Goal: Task Accomplishment & Management: Manage account settings

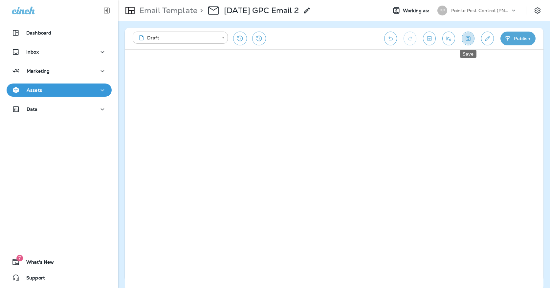
click at [471, 39] on button "Save" at bounding box center [467, 39] width 13 height 14
click at [469, 37] on icon "Save" at bounding box center [467, 38] width 7 height 7
click at [467, 34] on button "Save" at bounding box center [467, 39] width 13 height 14
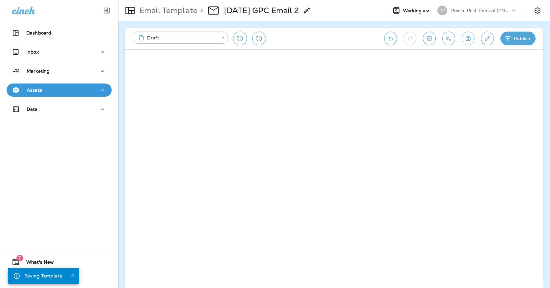
click at [78, 90] on div "Assets" at bounding box center [59, 90] width 95 height 8
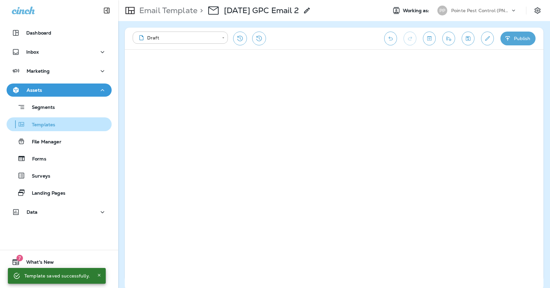
click at [75, 124] on div "Templates" at bounding box center [59, 124] width 100 height 10
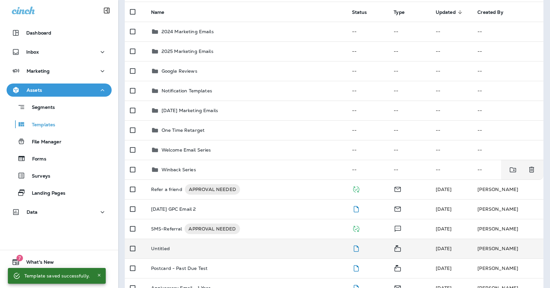
scroll to position [67, 0]
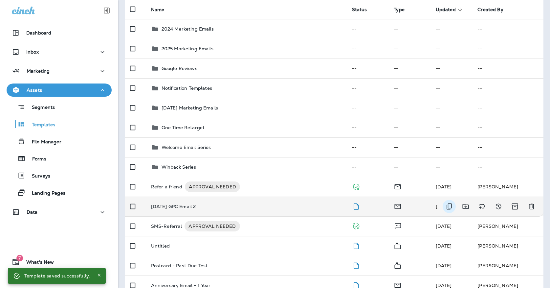
click at [448, 203] on icon "Duplicate" at bounding box center [448, 206] width 5 height 6
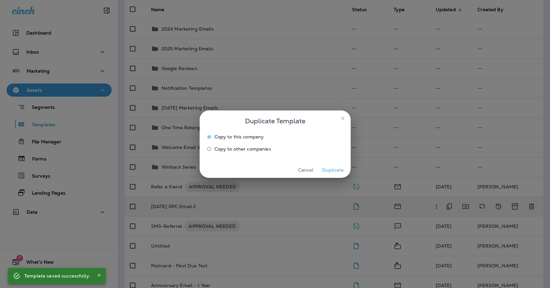
click at [223, 149] on span "Copy to other companies" at bounding box center [242, 148] width 57 height 5
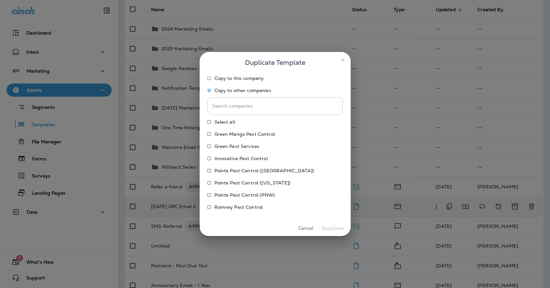
click at [234, 179] on label "Pointe Pest Control ([US_STATE])" at bounding box center [271, 182] width 134 height 11
click at [234, 176] on div "Select all Green Mango Pest Control Green Pest Services Innovative Pest Control…" at bounding box center [274, 165] width 135 height 97
click at [234, 174] on label "Pointe Pest Control ([GEOGRAPHIC_DATA])" at bounding box center [271, 170] width 134 height 11
click at [336, 227] on button "Duplicate" at bounding box center [333, 228] width 25 height 10
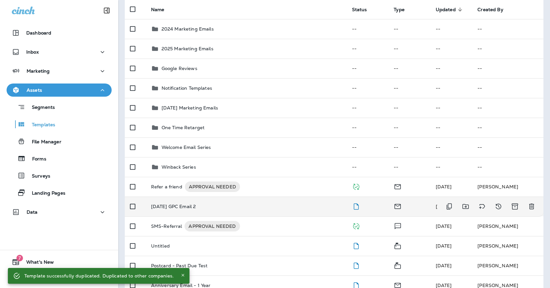
click at [199, 204] on td "[DATE] GPC Email 2" at bounding box center [246, 206] width 201 height 20
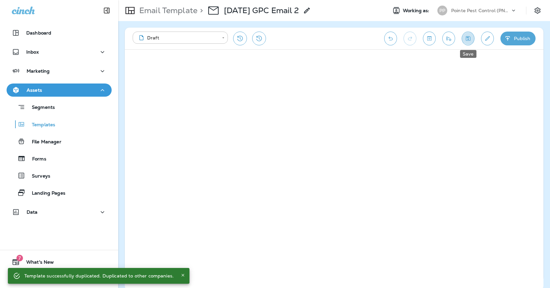
click at [465, 39] on icon "Save" at bounding box center [467, 38] width 7 height 7
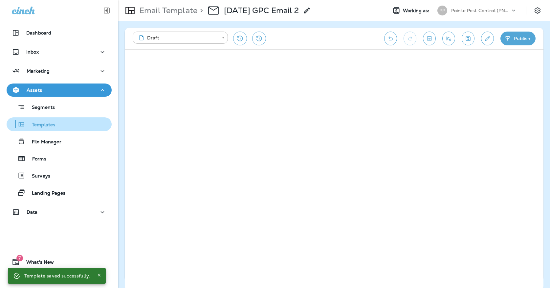
click at [54, 123] on p "Templates" at bounding box center [40, 125] width 30 height 6
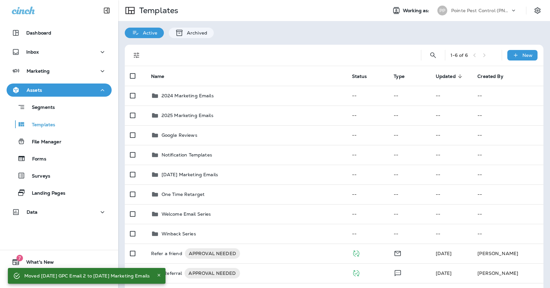
click at [456, 13] on div "Pointe Pest Control (PNW)" at bounding box center [480, 11] width 59 height 10
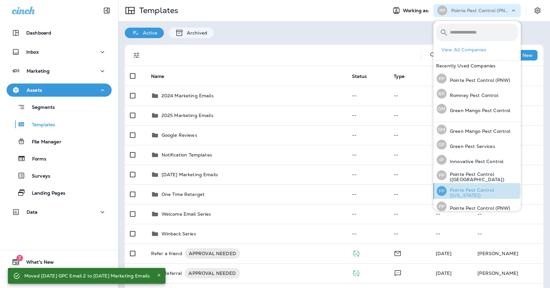
click at [474, 189] on p "Pointe Pest Control ([US_STATE])" at bounding box center [482, 192] width 72 height 11
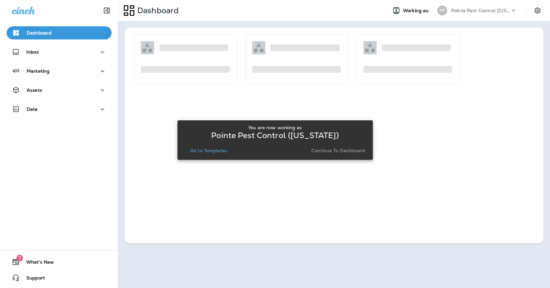
click at [186, 150] on div "Go to Templates" at bounding box center [208, 150] width 53 height 9
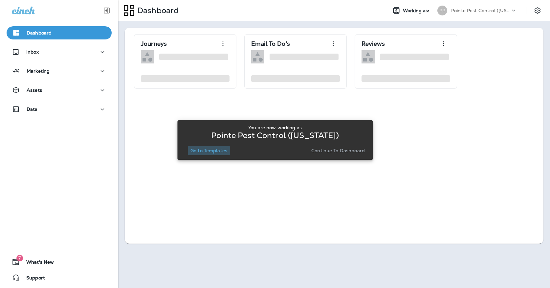
click at [202, 153] on button "Go to Templates" at bounding box center [209, 150] width 42 height 9
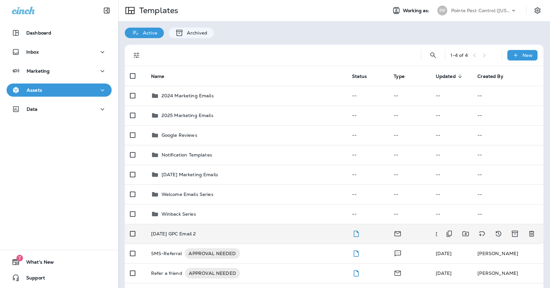
click at [220, 231] on div "[DATE] GPC Email 2" at bounding box center [246, 233] width 190 height 5
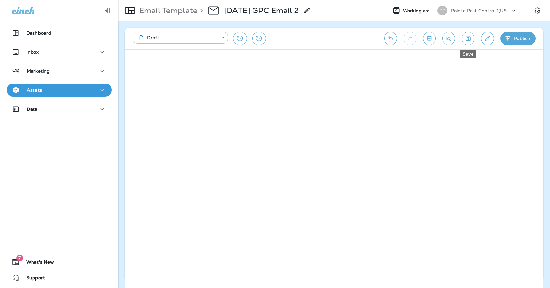
click at [466, 38] on icon "Save" at bounding box center [467, 38] width 7 height 7
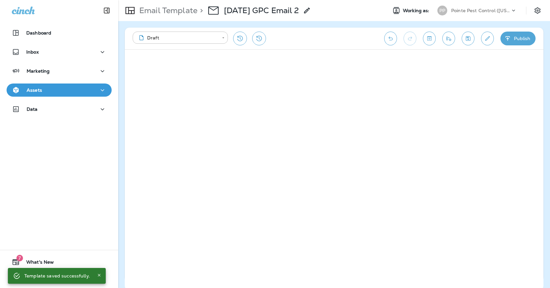
click at [467, 41] on icon "Save" at bounding box center [468, 38] width 5 height 5
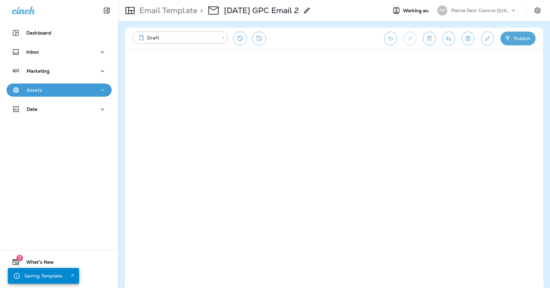
click at [105, 91] on button "Assets" at bounding box center [59, 89] width 105 height 13
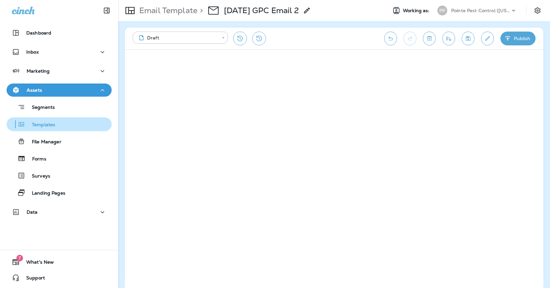
click at [93, 128] on div "Templates" at bounding box center [59, 124] width 100 height 10
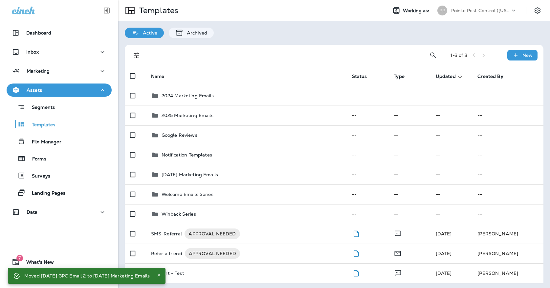
click at [458, 19] on div "Templates Working as: PP Pointe Pest Control ([US_STATE])" at bounding box center [334, 10] width 432 height 21
click at [458, 15] on div "PP Pointe Pest Control ([US_STATE])" at bounding box center [476, 10] width 87 height 13
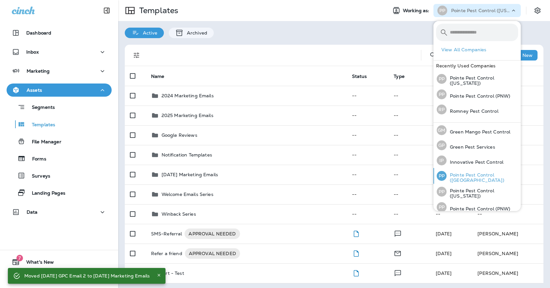
click at [462, 181] on div "PP Pointe Pest Control ([GEOGRAPHIC_DATA])" at bounding box center [477, 176] width 87 height 16
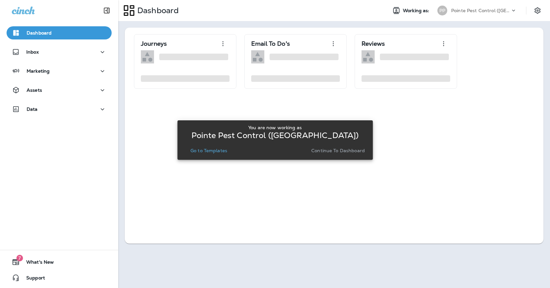
click at [208, 149] on p "Go to Templates" at bounding box center [208, 150] width 37 height 5
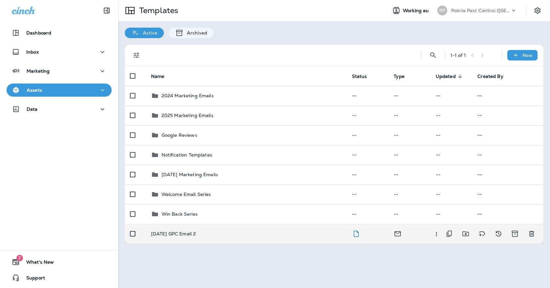
click at [216, 231] on div "[DATE] GPC Email 2" at bounding box center [246, 233] width 190 height 5
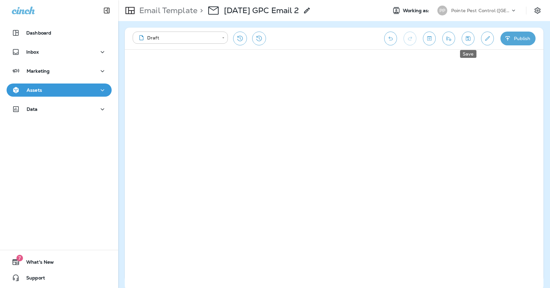
click at [473, 40] on button "Save" at bounding box center [467, 39] width 13 height 14
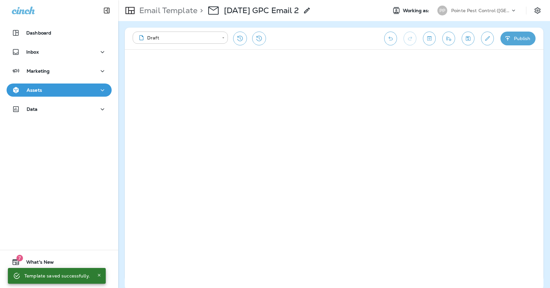
click at [464, 39] on icon "Save" at bounding box center [467, 38] width 7 height 7
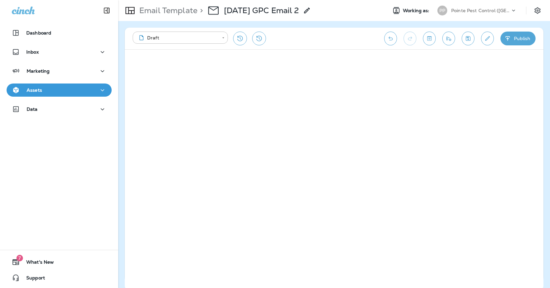
click at [471, 39] on icon "Save" at bounding box center [467, 38] width 7 height 7
click at [68, 92] on div "Assets" at bounding box center [59, 90] width 95 height 8
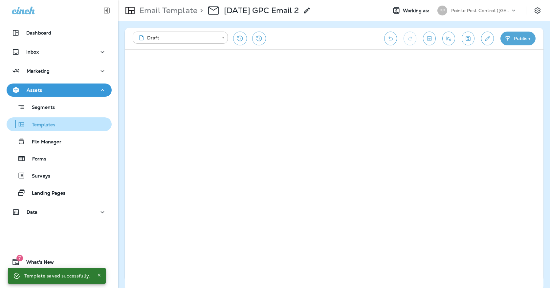
click at [66, 127] on div "Templates" at bounding box center [59, 124] width 100 height 10
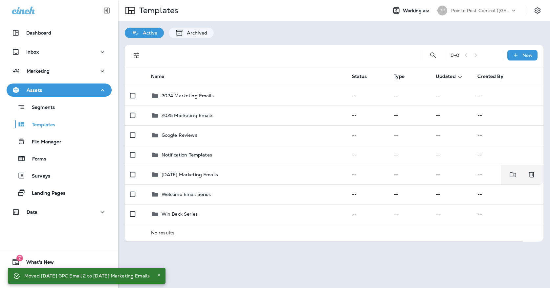
click at [453, 12] on p "Pointe Pest Control ([GEOGRAPHIC_DATA])" at bounding box center [480, 10] width 59 height 5
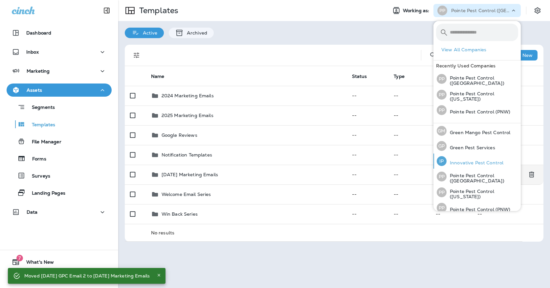
click at [476, 161] on p "Innovative Pest Control" at bounding box center [474, 162] width 57 height 5
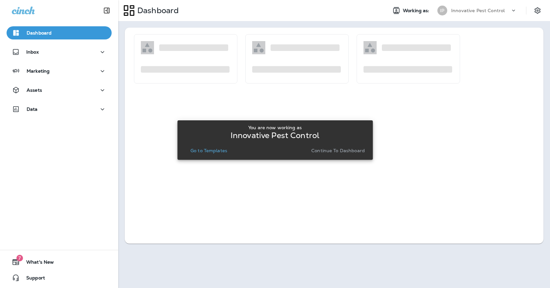
click at [218, 151] on p "Go to Templates" at bounding box center [208, 150] width 37 height 5
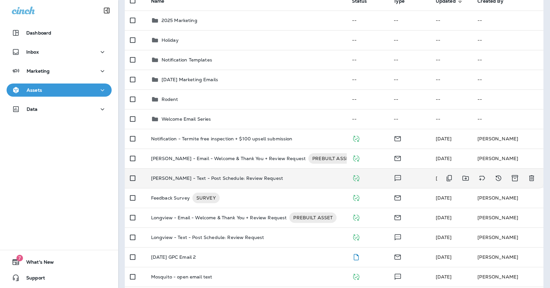
scroll to position [84, 0]
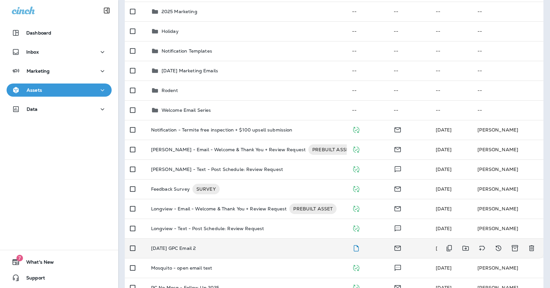
click at [221, 245] on div "[DATE] GPC Email 2" at bounding box center [246, 247] width 190 height 5
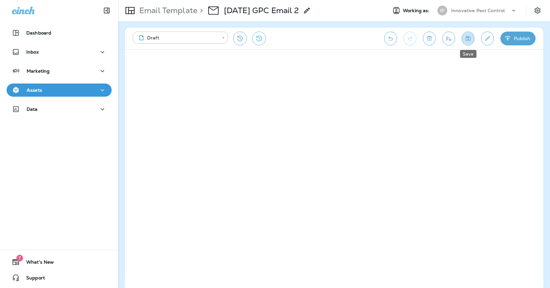
click at [467, 33] on button "Save" at bounding box center [467, 39] width 13 height 14
click at [472, 38] on button "Save" at bounding box center [467, 39] width 13 height 14
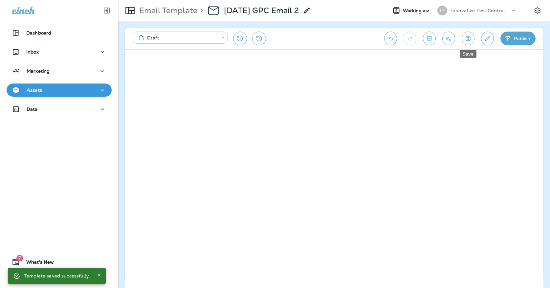
click at [471, 42] on button "Save" at bounding box center [467, 39] width 13 height 14
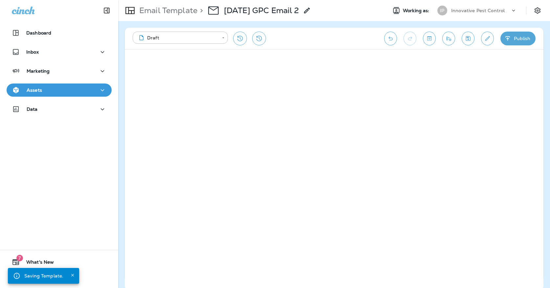
click at [96, 89] on div "Assets" at bounding box center [59, 90] width 95 height 8
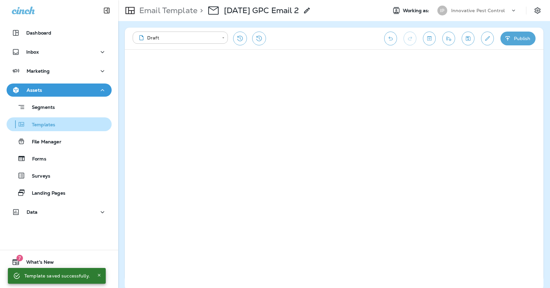
click at [70, 124] on div "Templates" at bounding box center [59, 124] width 100 height 10
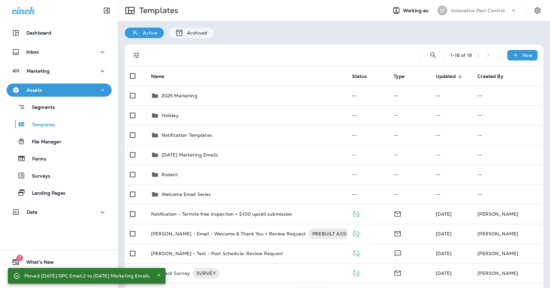
click at [455, 1] on div "Templates Working as: IP Innovative Pest Control" at bounding box center [334, 10] width 432 height 21
click at [455, 8] on p "Innovative Pest Control" at bounding box center [477, 10] width 53 height 5
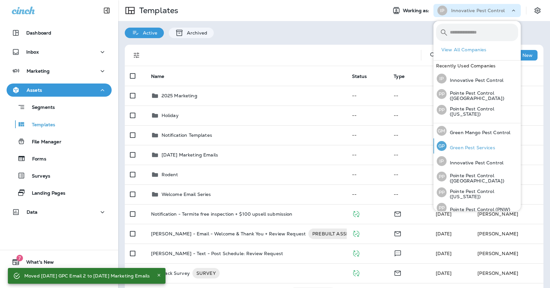
click at [460, 151] on div "[PERSON_NAME] Pest Services" at bounding box center [466, 145] width 64 height 15
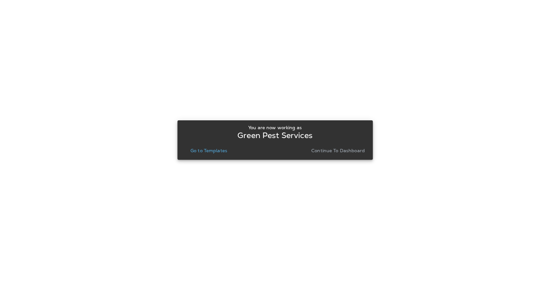
click at [215, 150] on p "Go to Templates" at bounding box center [208, 150] width 37 height 5
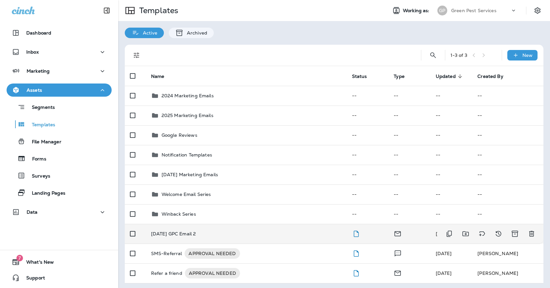
click at [201, 231] on div "[DATE] GPC Email 2" at bounding box center [246, 233] width 190 height 5
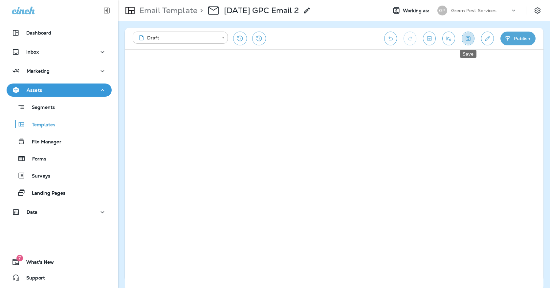
click at [471, 41] on icon "Save" at bounding box center [467, 38] width 7 height 7
click at [469, 36] on icon "Save" at bounding box center [468, 38] width 5 height 5
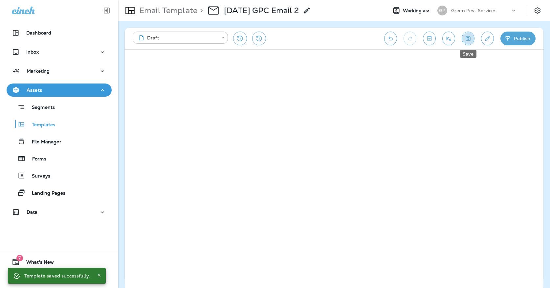
click at [467, 38] on icon "Save" at bounding box center [467, 38] width 7 height 7
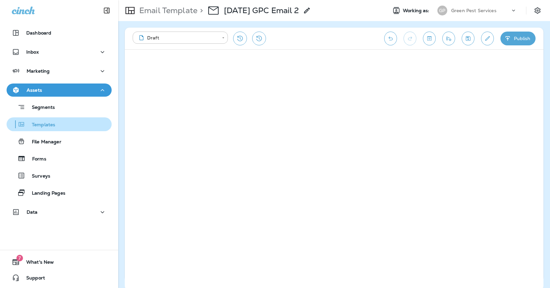
click at [81, 121] on div "Templates" at bounding box center [59, 124] width 100 height 10
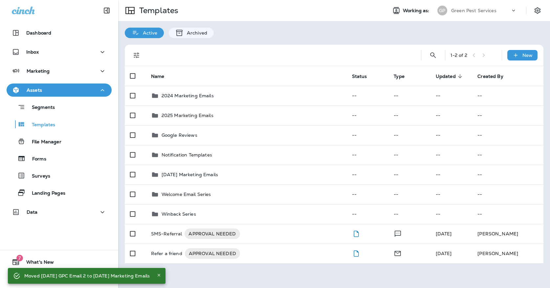
click at [485, 12] on p "Green Pest Services" at bounding box center [473, 10] width 45 height 5
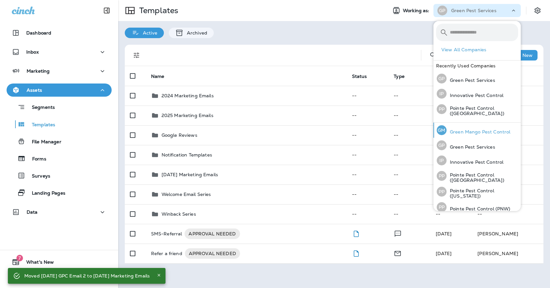
click at [474, 123] on div "[PERSON_NAME] Mango Pest Control" at bounding box center [473, 129] width 79 height 15
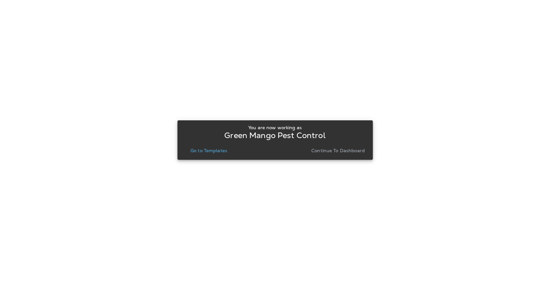
click at [209, 157] on div "You are now working as Green Mango Pest Control Go to Templates Continue to Das…" at bounding box center [274, 139] width 185 height 35
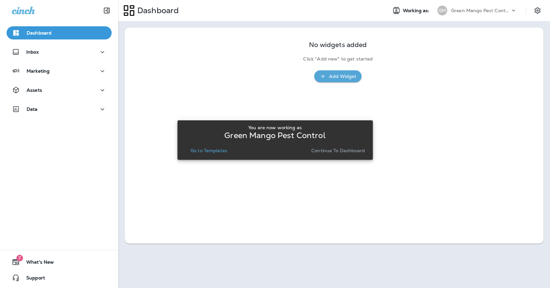
click at [208, 151] on p "Go to Templates" at bounding box center [208, 150] width 37 height 5
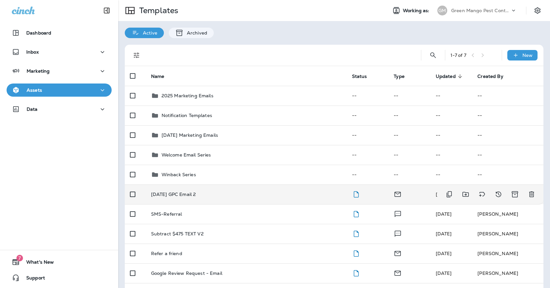
click at [212, 190] on td "[DATE] GPC Email 2" at bounding box center [246, 194] width 201 height 20
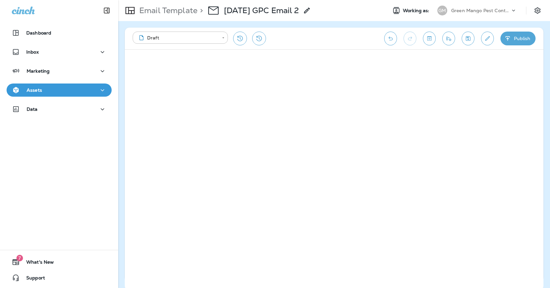
click at [546, 138] on div "**********" at bounding box center [334, 154] width 432 height 267
click at [465, 42] on button "Save" at bounding box center [467, 39] width 13 height 14
click at [474, 45] on div "**********" at bounding box center [334, 39] width 418 height 22
click at [466, 40] on icon "Save" at bounding box center [468, 38] width 5 height 5
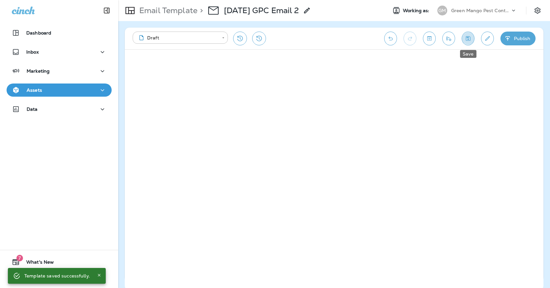
click at [469, 39] on icon "Save" at bounding box center [467, 38] width 7 height 7
click at [465, 41] on icon "Save" at bounding box center [467, 38] width 7 height 7
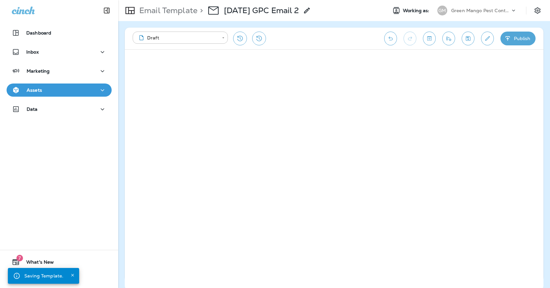
click at [92, 89] on div "Assets" at bounding box center [59, 90] width 95 height 8
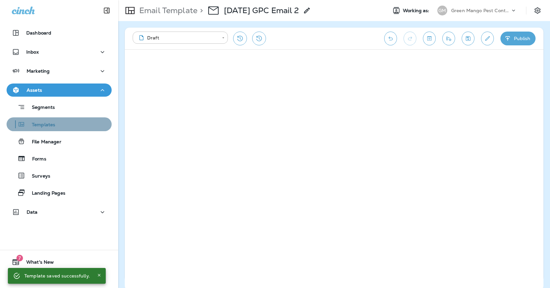
click at [71, 126] on div "Templates" at bounding box center [59, 124] width 100 height 10
